Goal: Task Accomplishment & Management: Manage account settings

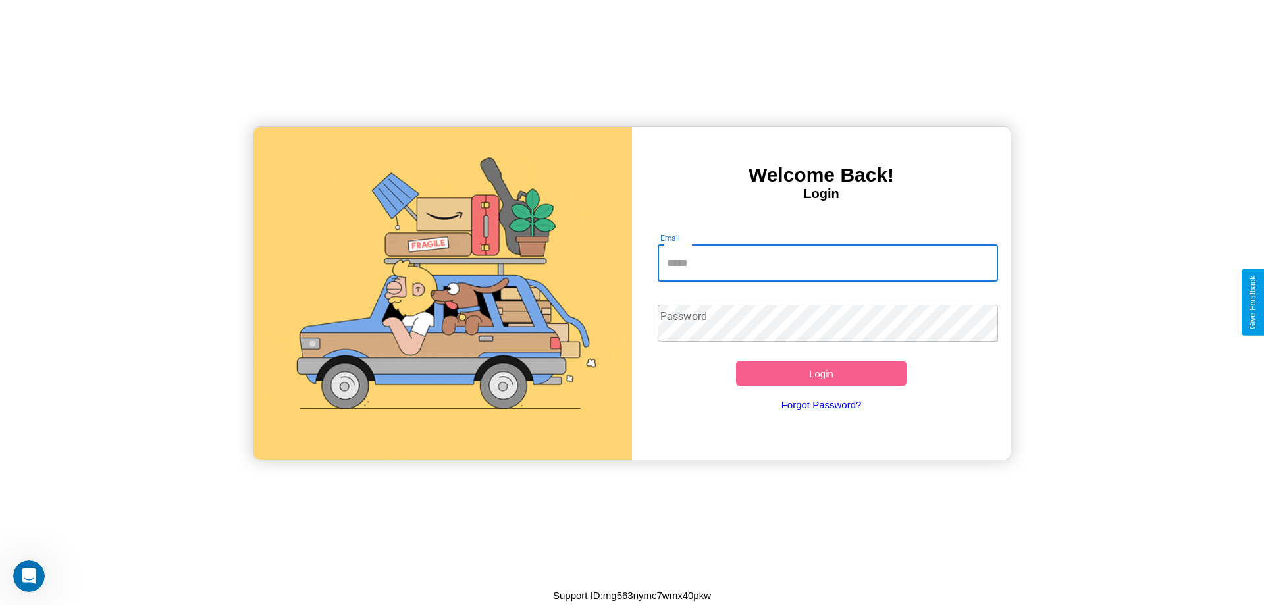
click at [827, 263] on input "Email" at bounding box center [828, 263] width 341 height 37
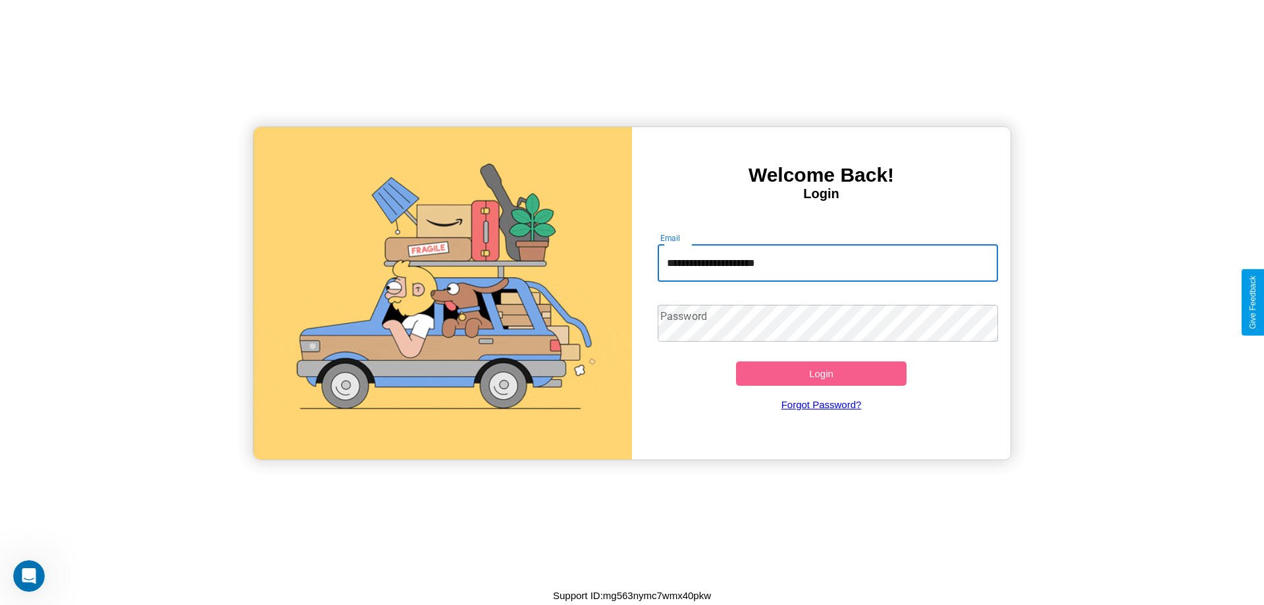
type input "**********"
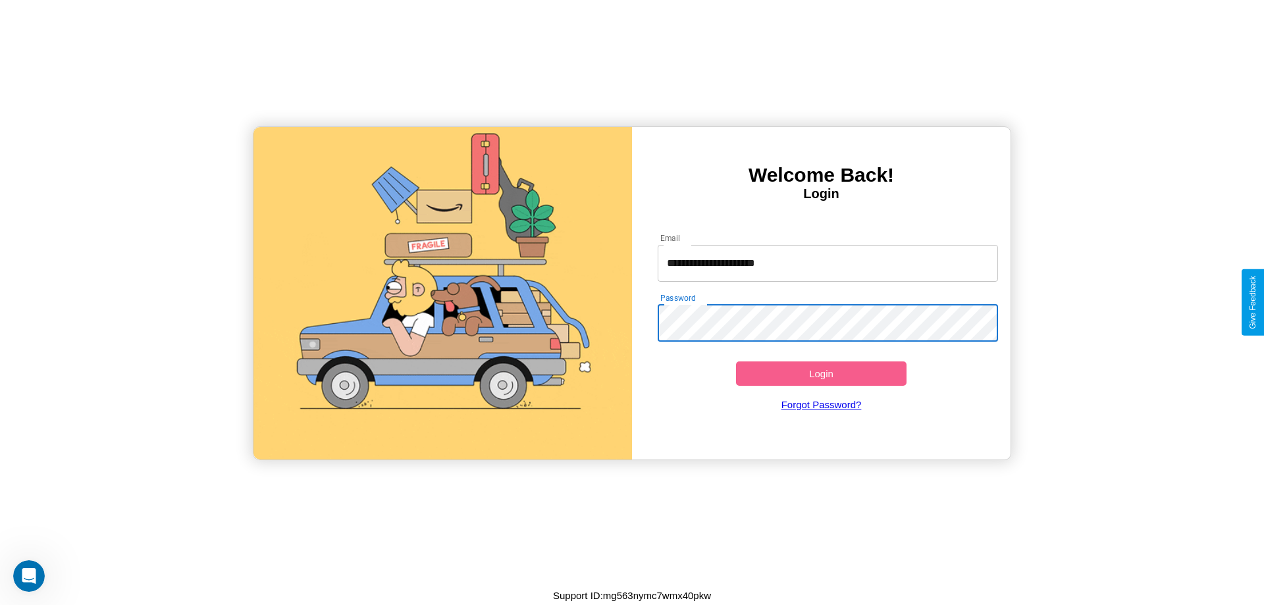
click at [821, 373] on button "Login" at bounding box center [821, 373] width 170 height 24
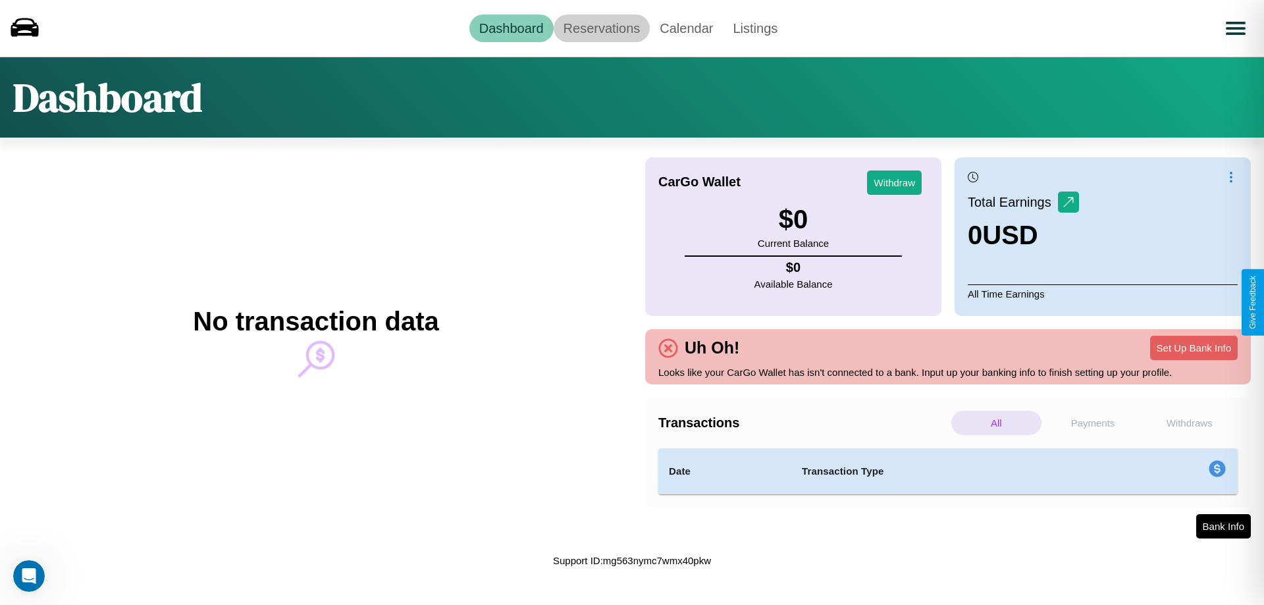
click at [601, 28] on link "Reservations" at bounding box center [602, 28] width 97 height 28
